Goal: Information Seeking & Learning: Learn about a topic

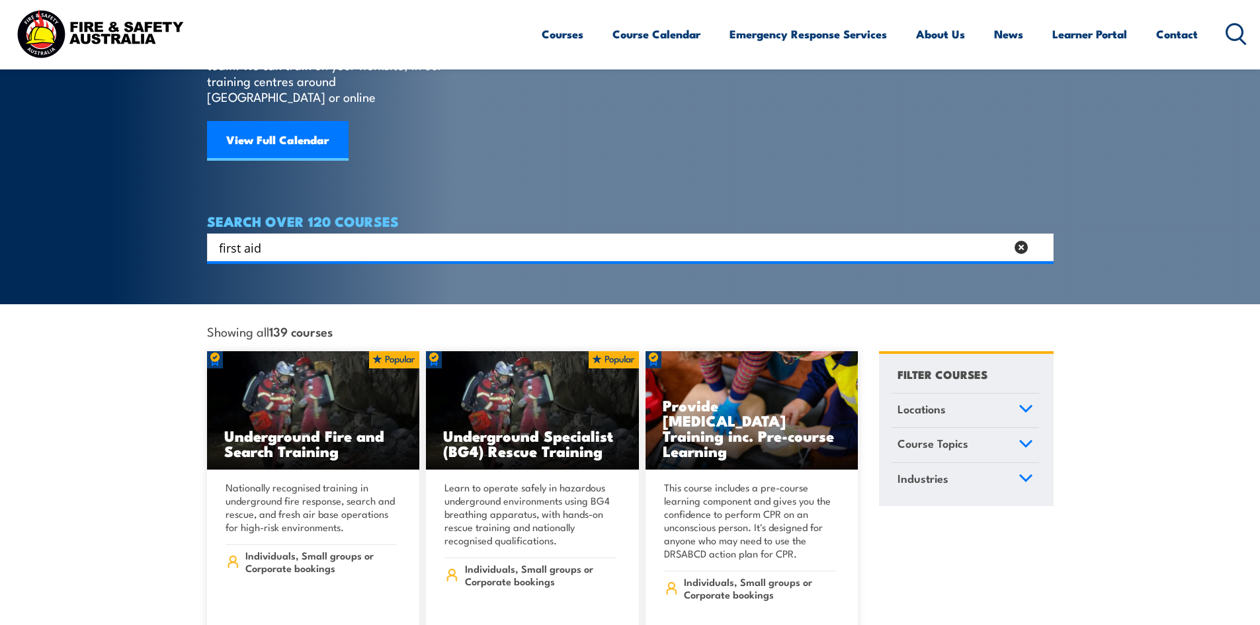
type input "first aid"
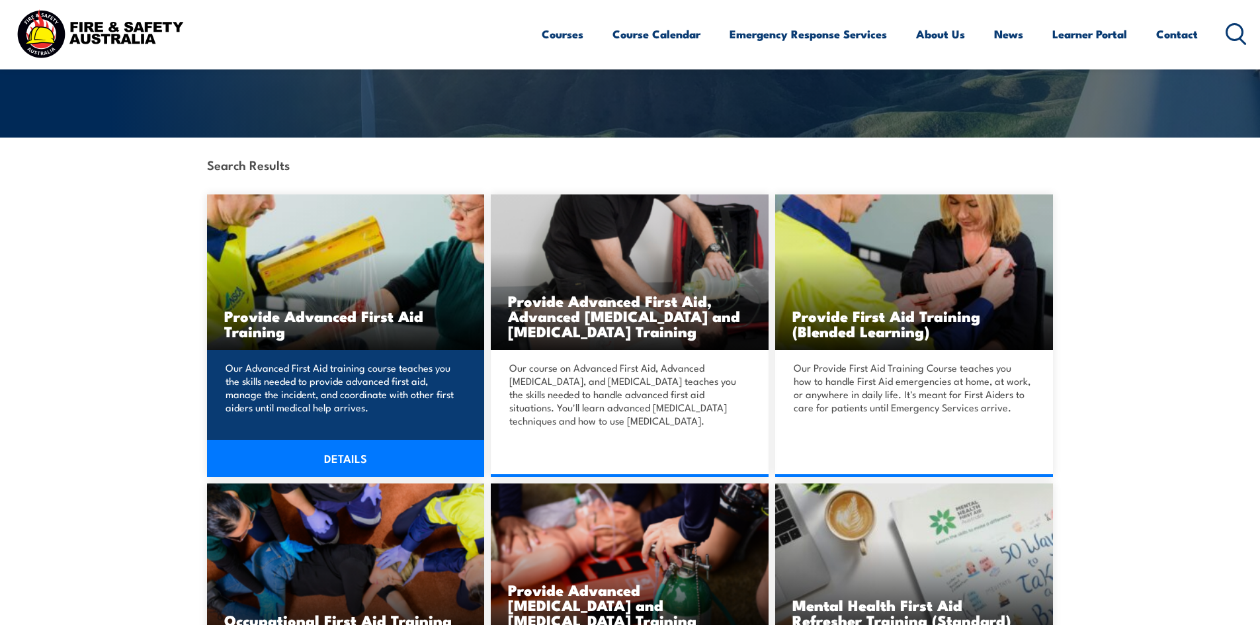
scroll to position [265, 0]
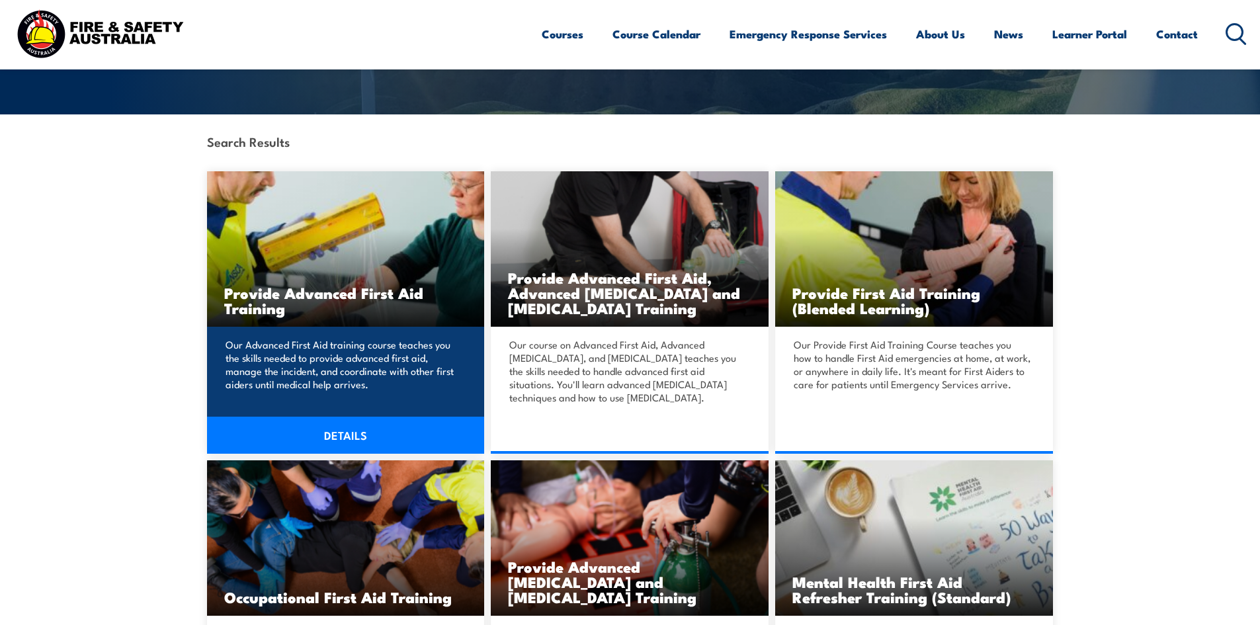
click at [335, 427] on link "DETAILS" at bounding box center [346, 435] width 278 height 37
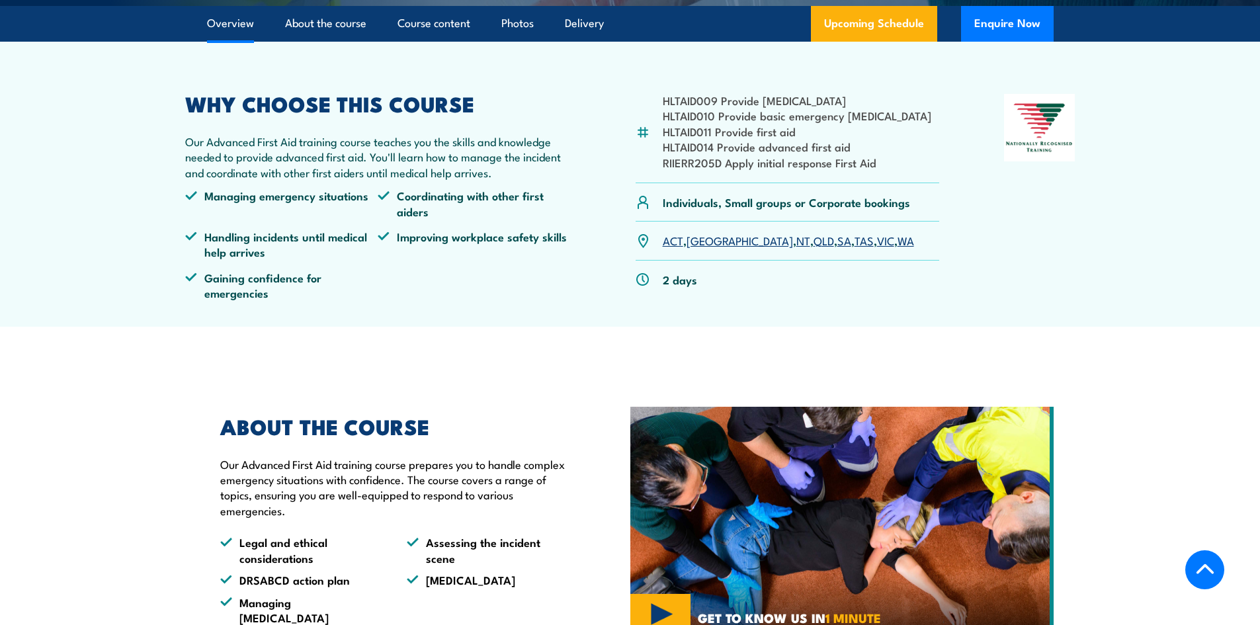
scroll to position [397, 0]
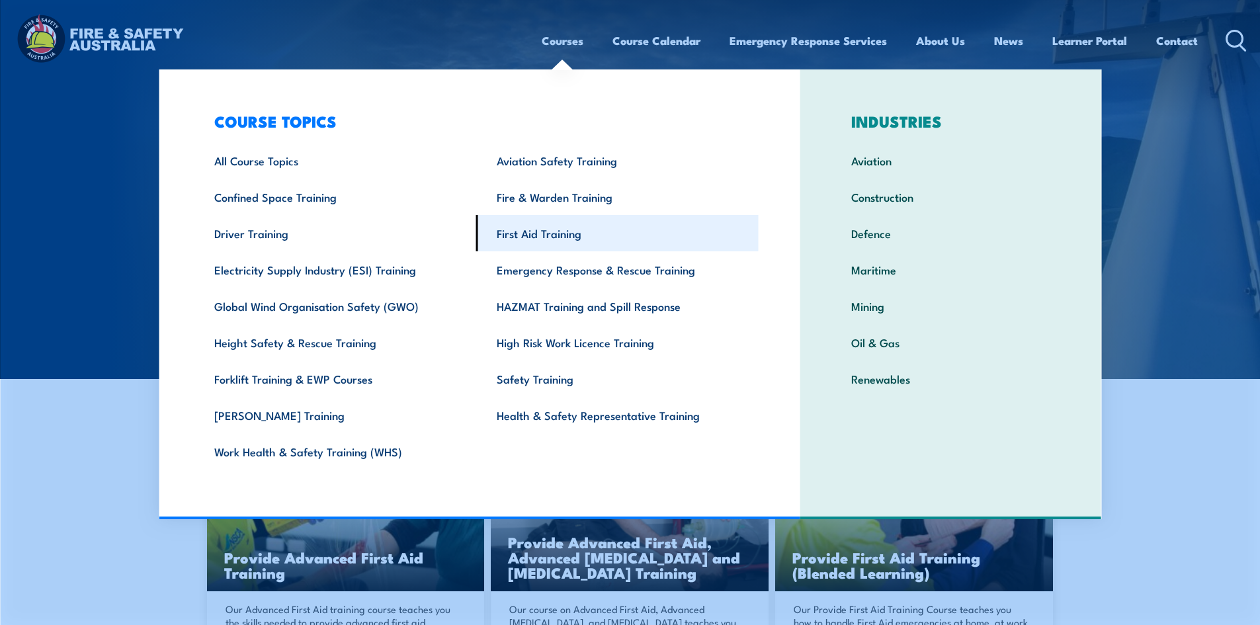
click at [519, 234] on link "First Aid Training" at bounding box center [617, 233] width 283 height 36
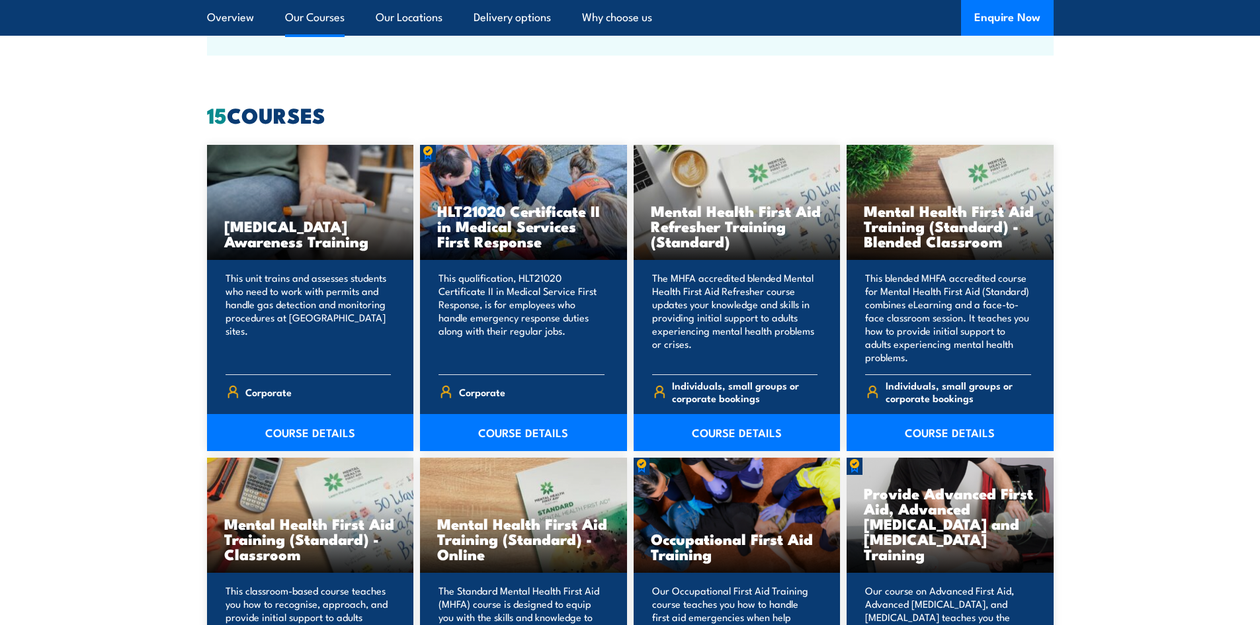
scroll to position [992, 0]
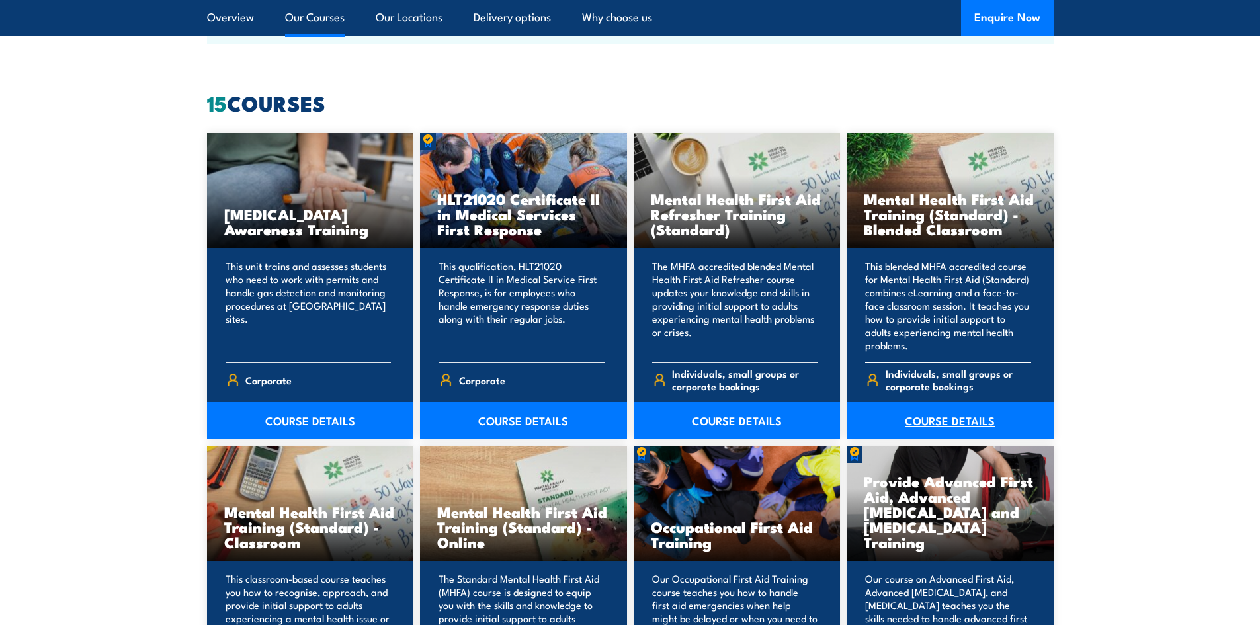
click at [957, 416] on link "COURSE DETAILS" at bounding box center [950, 420] width 207 height 37
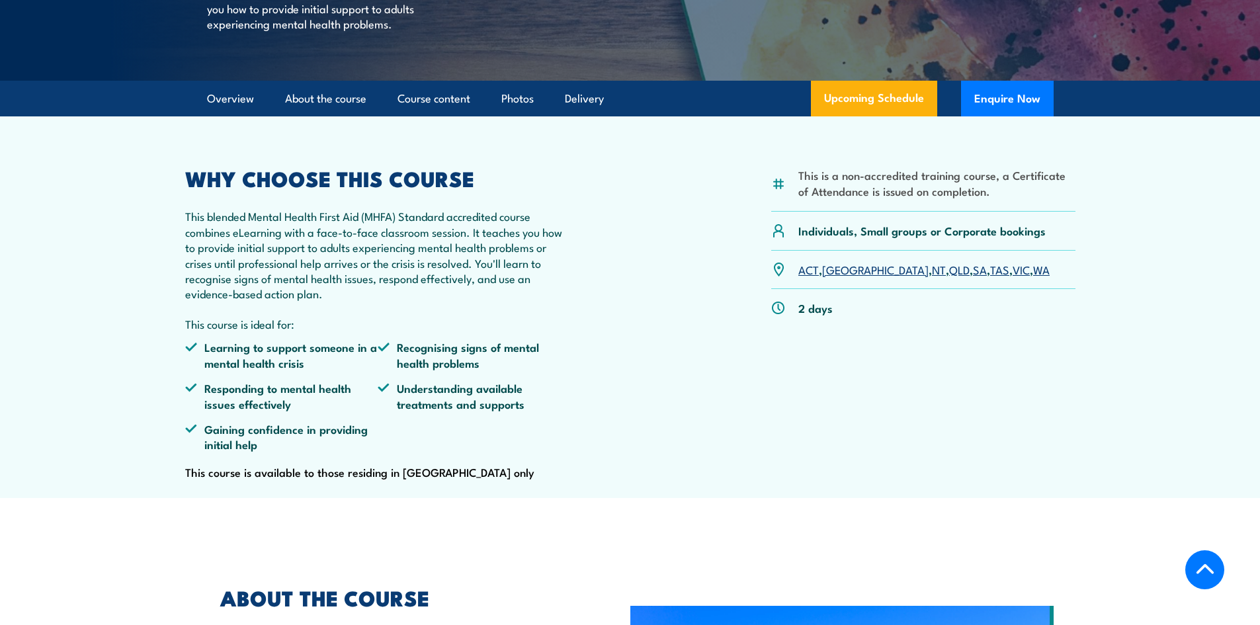
scroll to position [397, 0]
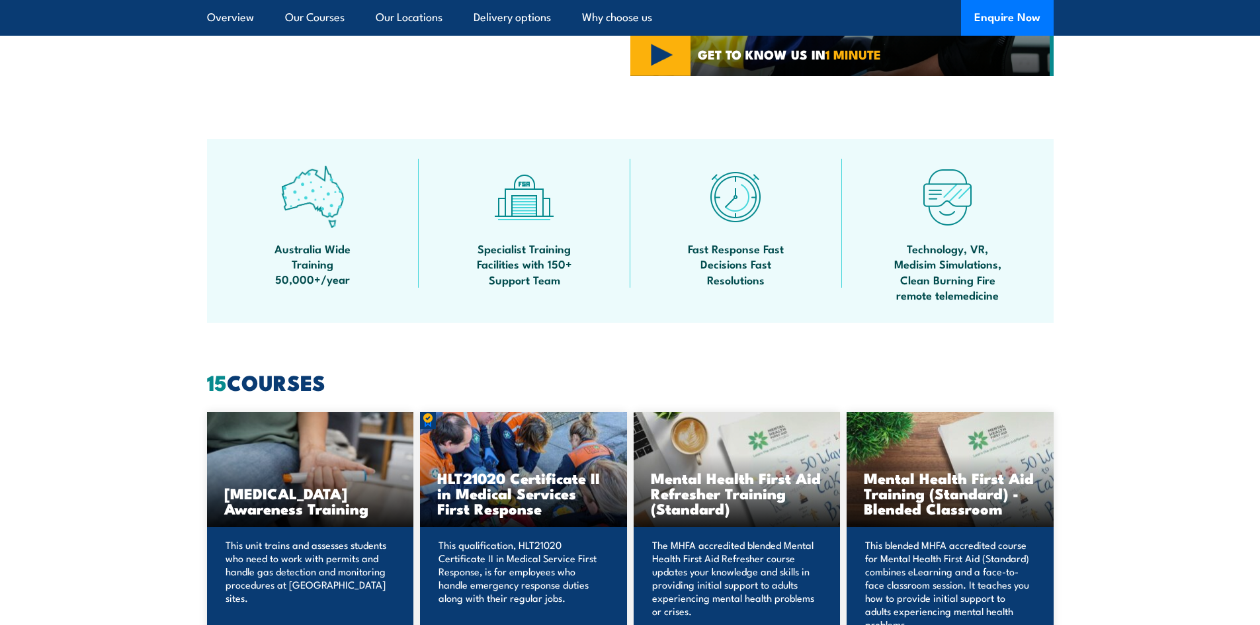
scroll to position [728, 0]
